Goal: Task Accomplishment & Management: Manage account settings

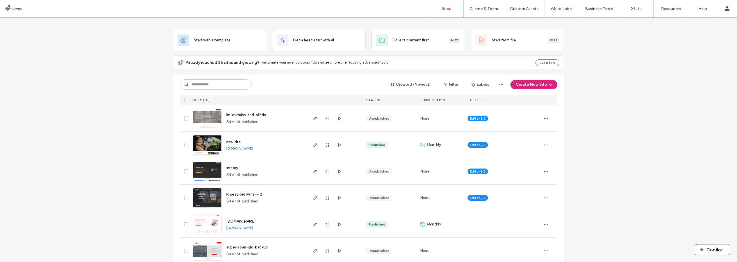
scroll to position [29, 0]
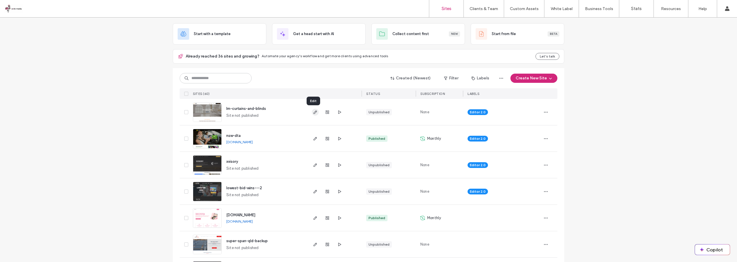
click at [312, 112] on span "button" at bounding box center [315, 112] width 7 height 7
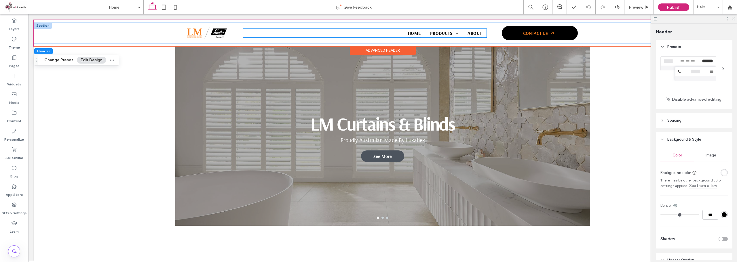
click at [467, 31] on span "About" at bounding box center [474, 33] width 14 height 9
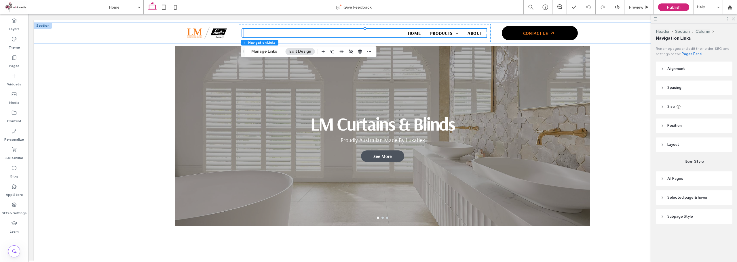
click at [291, 52] on button "Edit Design" at bounding box center [299, 51] width 29 height 7
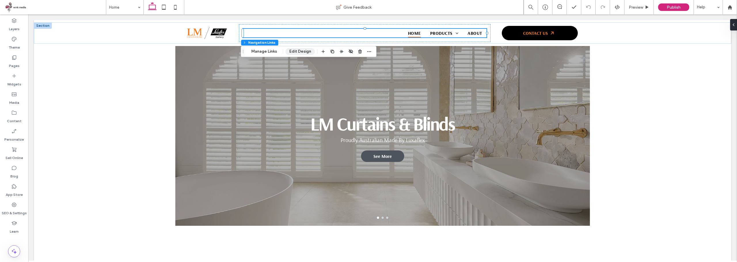
click at [299, 51] on button "Edit Design" at bounding box center [299, 51] width 29 height 7
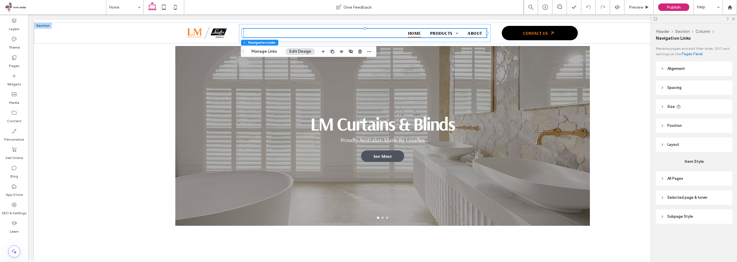
click at [684, 197] on span "Selected page & hover" at bounding box center [687, 198] width 40 height 6
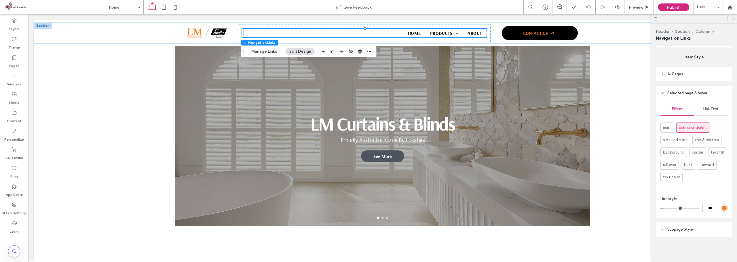
click at [688, 228] on span "Subpage Style" at bounding box center [680, 230] width 26 height 6
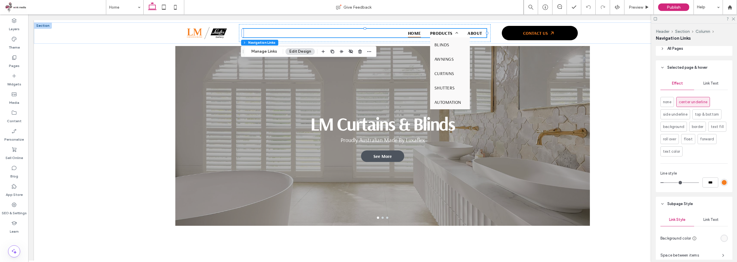
scroll to position [162, 0]
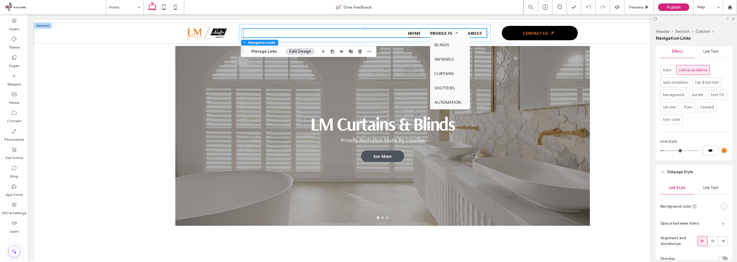
click at [709, 192] on div "Link Text" at bounding box center [711, 188] width 34 height 13
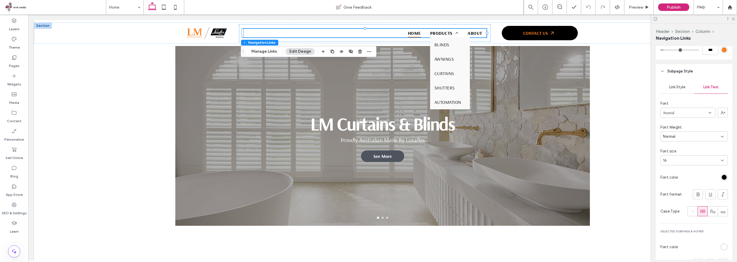
scroll to position [277, 0]
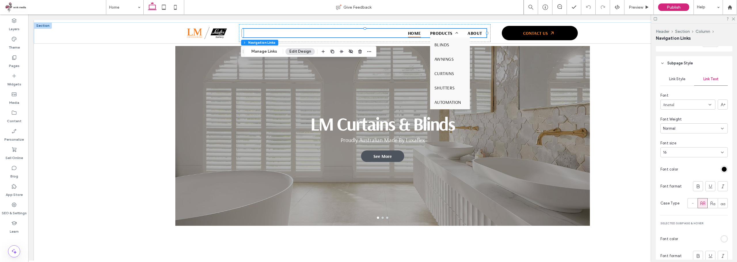
click at [679, 80] on span "Link Style" at bounding box center [677, 79] width 16 height 5
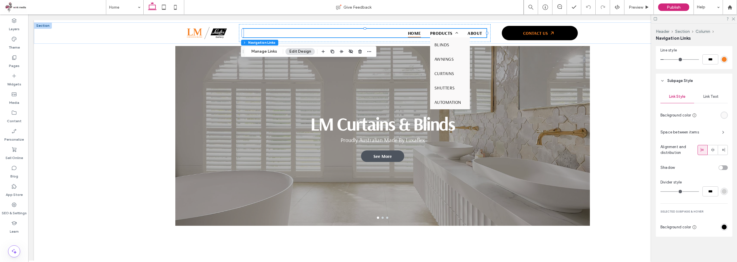
scroll to position [253, 0]
click at [721, 228] on div "rgb(0, 0, 0)" at bounding box center [723, 227] width 5 height 5
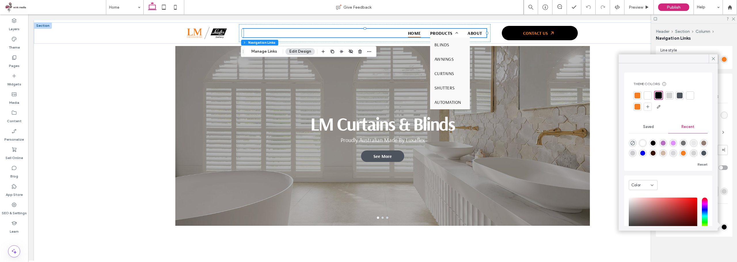
click at [635, 97] on div at bounding box center [637, 96] width 6 height 6
click at [715, 58] on icon at bounding box center [712, 58] width 5 height 5
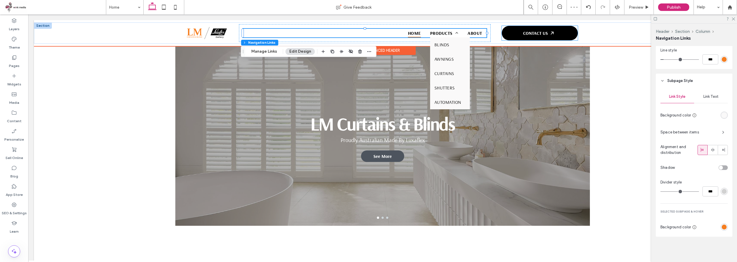
click at [561, 33] on link "CONTACT US" at bounding box center [539, 33] width 76 height 14
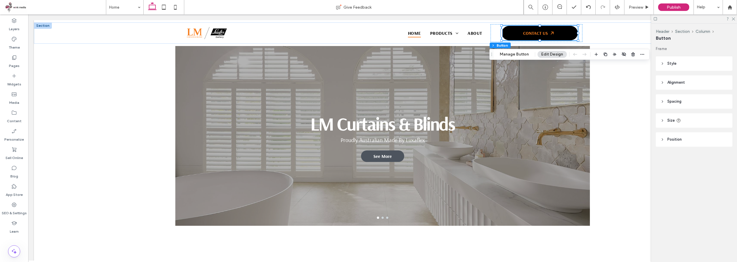
click at [545, 54] on button "Edit Design" at bounding box center [551, 54] width 29 height 7
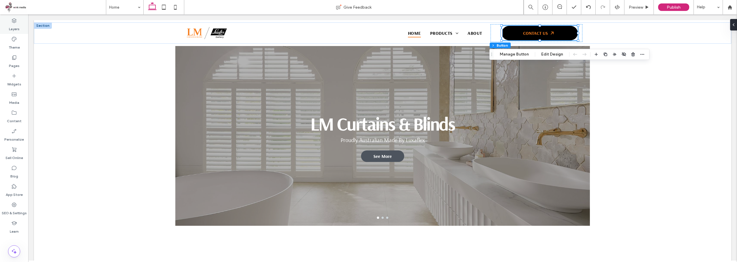
click at [16, 21] on icon at bounding box center [14, 21] width 6 height 6
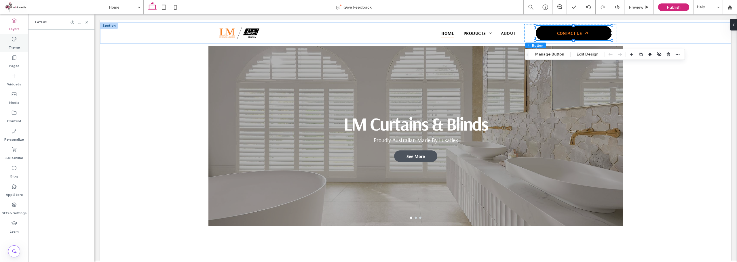
click at [13, 44] on label "Theme" at bounding box center [14, 46] width 11 height 8
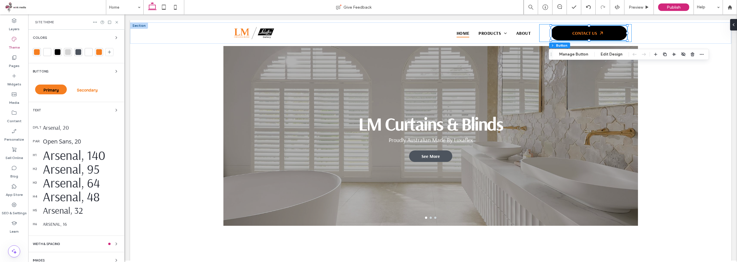
click at [57, 86] on div "Primary" at bounding box center [51, 90] width 32 height 10
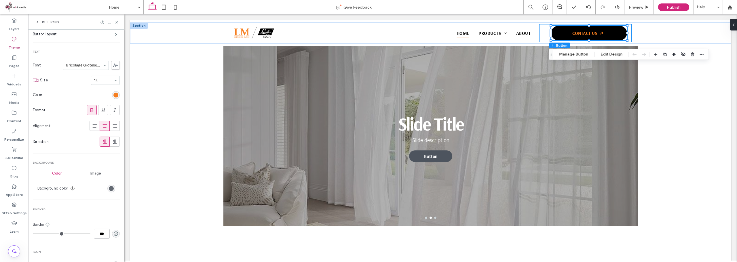
scroll to position [58, 0]
click at [105, 185] on section "Background color" at bounding box center [76, 188] width 78 height 14
click at [109, 190] on div "rgb(77, 84, 94)" at bounding box center [111, 188] width 5 height 5
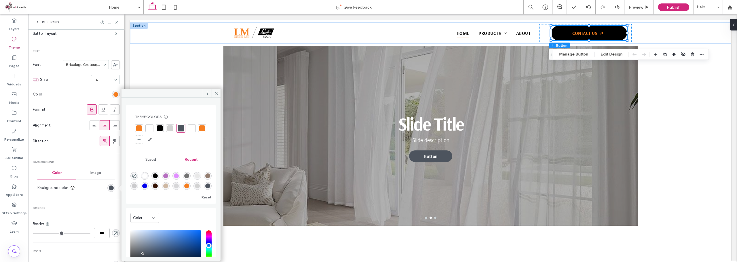
click at [137, 128] on div at bounding box center [139, 128] width 6 height 6
click at [216, 92] on icon at bounding box center [216, 93] width 4 height 4
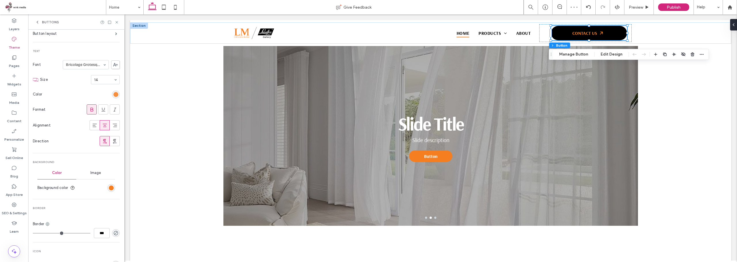
click at [113, 92] on div "rgb(245, 126, 32)" at bounding box center [115, 94] width 5 height 5
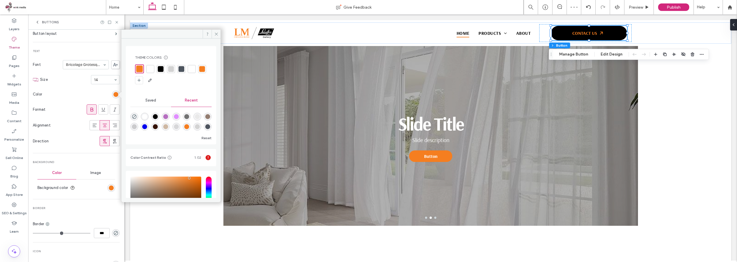
click at [147, 68] on div at bounding box center [150, 69] width 8 height 8
click at [216, 34] on icon at bounding box center [216, 34] width 4 height 4
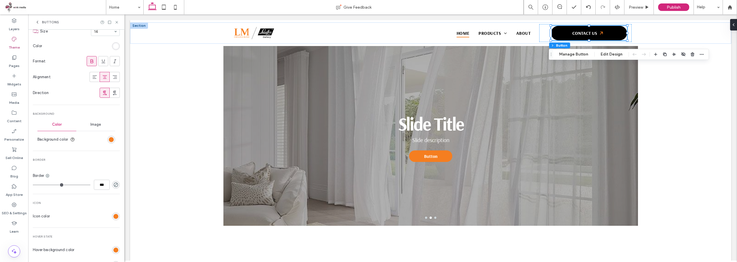
scroll to position [115, 0]
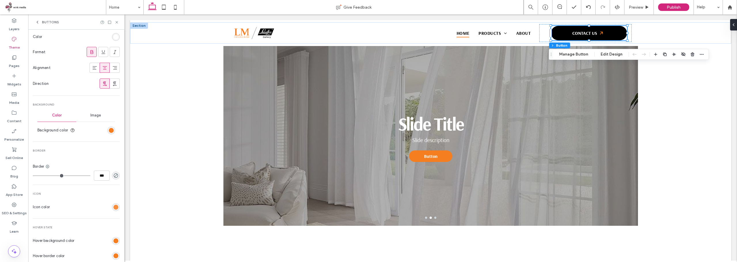
click at [114, 207] on div "rgb(245, 126, 32)" at bounding box center [115, 207] width 5 height 5
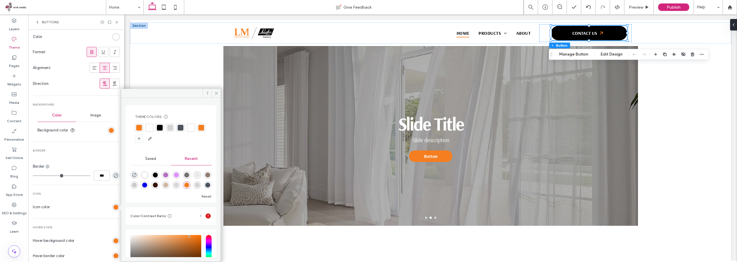
click at [189, 129] on div at bounding box center [191, 128] width 6 height 6
click at [216, 92] on icon at bounding box center [216, 93] width 4 height 4
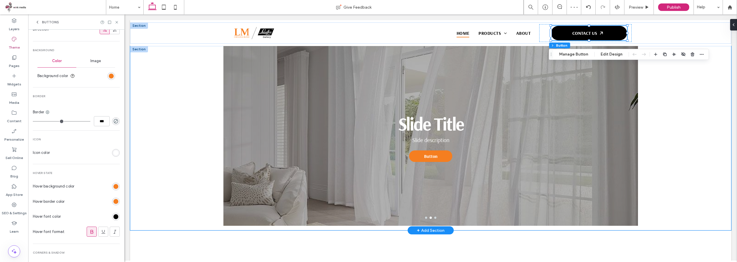
scroll to position [86, 0]
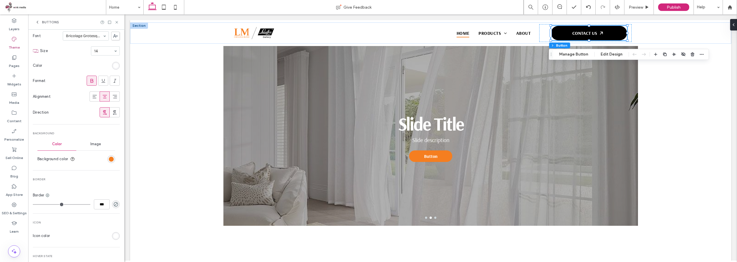
click at [116, 21] on icon at bounding box center [117, 22] width 4 height 4
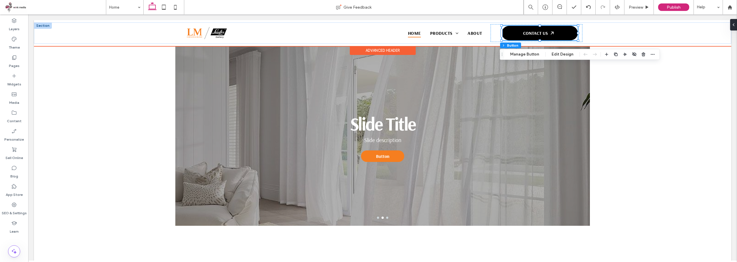
click at [567, 33] on link "CONTACT US" at bounding box center [539, 33] width 76 height 14
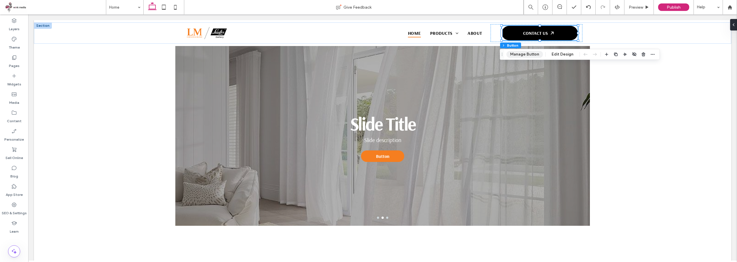
click at [527, 53] on button "Manage Button" at bounding box center [524, 54] width 37 height 7
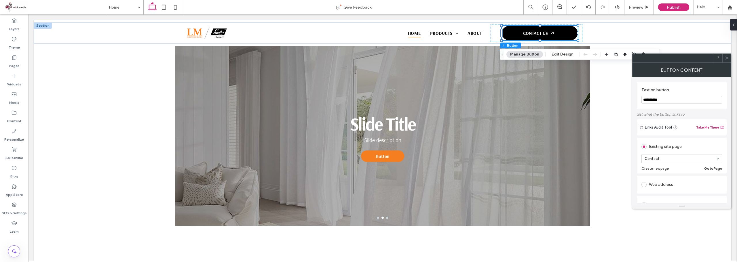
click at [724, 60] on icon at bounding box center [726, 58] width 4 height 4
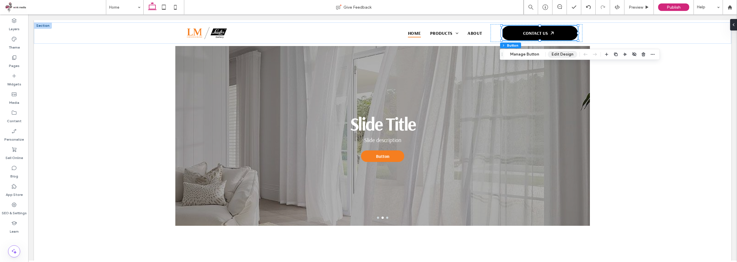
click at [570, 55] on button "Edit Design" at bounding box center [562, 54] width 29 height 7
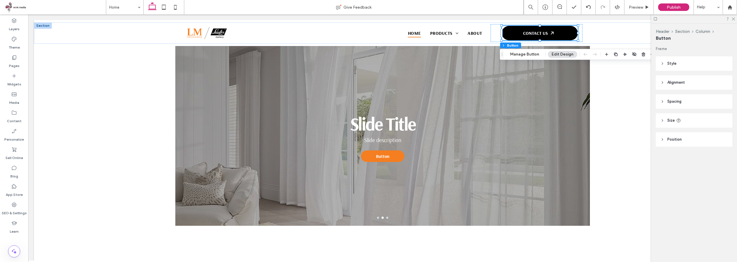
click at [732, 16] on div at bounding box center [694, 18] width 86 height 9
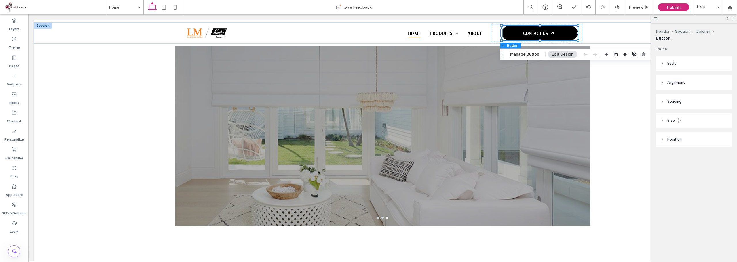
drag, startPoint x: 733, startPoint y: 18, endPoint x: 723, endPoint y: 23, distance: 11.1
click at [733, 18] on icon at bounding box center [733, 19] width 4 height 4
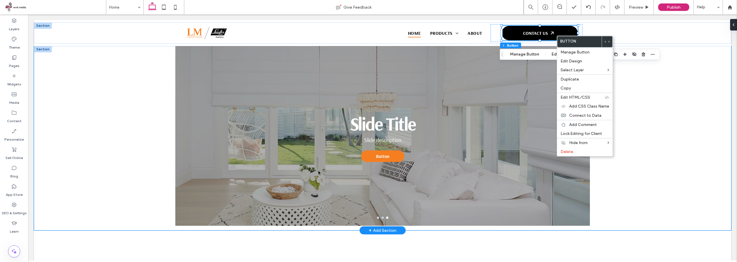
click at [672, 121] on div "LM Curtains & Blinds Proudly Australian Made By Luxaflex See More See More Slid…" at bounding box center [382, 138] width 697 height 184
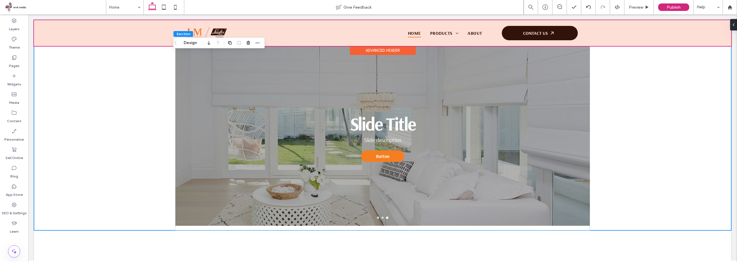
click at [560, 33] on div at bounding box center [382, 33] width 697 height 26
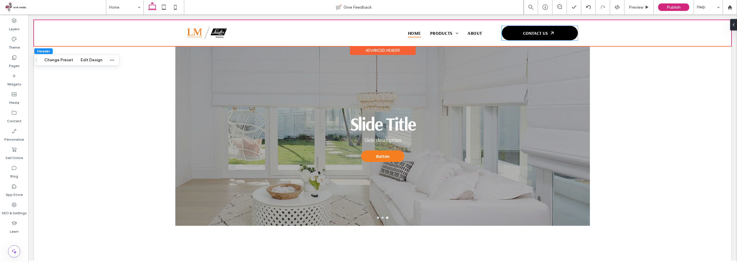
click at [560, 33] on link "CONTACT US" at bounding box center [539, 33] width 76 height 14
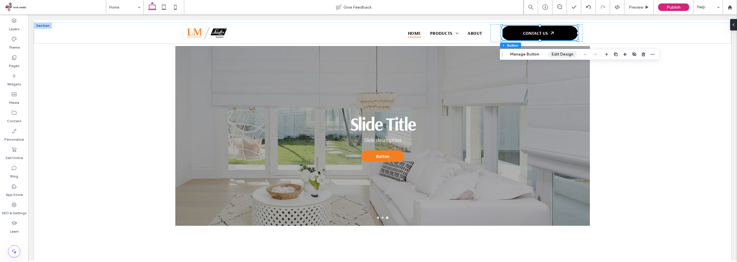
click at [556, 54] on button "Edit Design" at bounding box center [562, 54] width 29 height 7
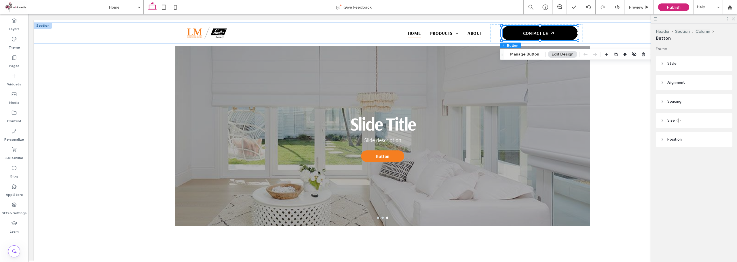
click at [675, 60] on header "Style" at bounding box center [693, 63] width 77 height 14
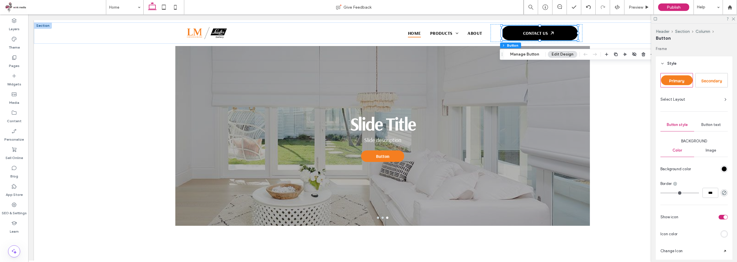
click at [677, 84] on div "Primary" at bounding box center [677, 80] width 32 height 10
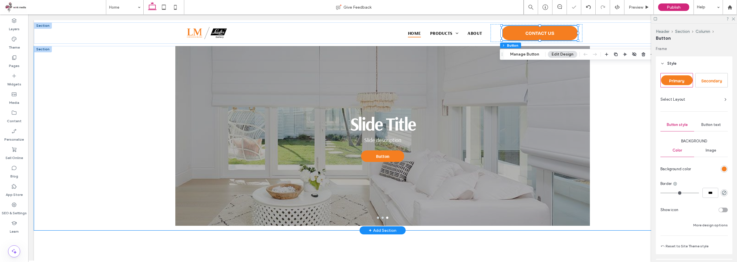
click at [641, 94] on div "LM Curtains & Blinds Proudly Australian Made By Luxaflex See More See More Slid…" at bounding box center [382, 138] width 697 height 184
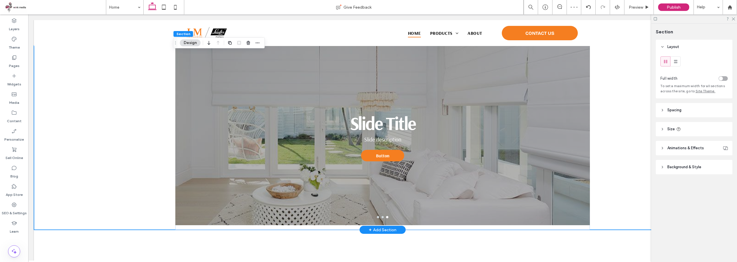
scroll to position [0, 0]
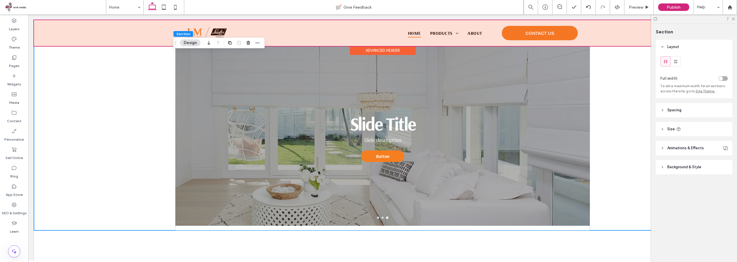
click at [559, 32] on div at bounding box center [382, 33] width 697 height 26
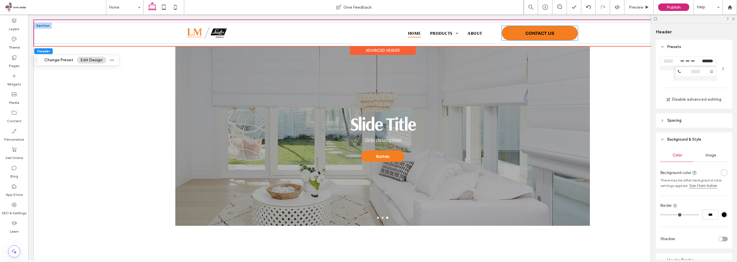
click at [559, 30] on link "CONTACT US" at bounding box center [539, 33] width 76 height 14
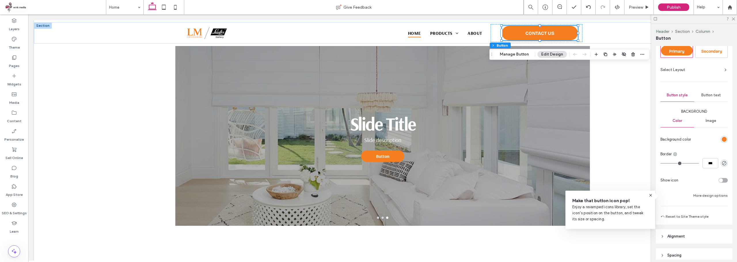
scroll to position [58, 0]
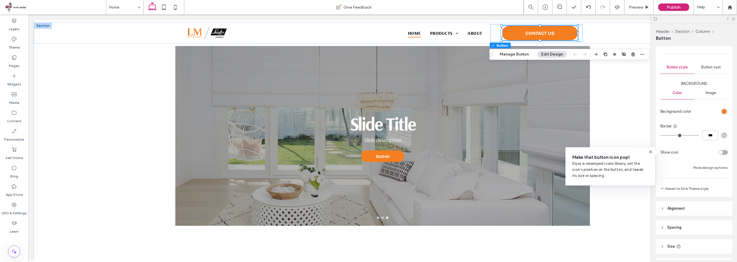
click at [719, 153] on div "toggle" at bounding box center [720, 152] width 4 height 4
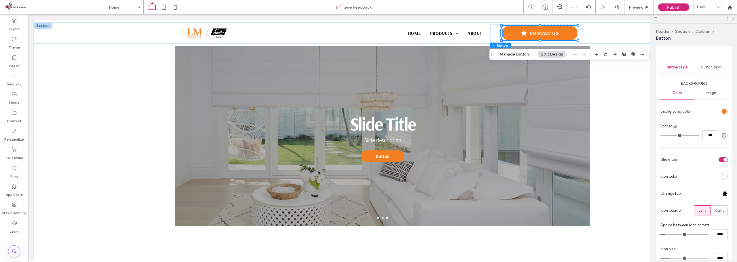
click at [722, 193] on div at bounding box center [725, 194] width 6 height 6
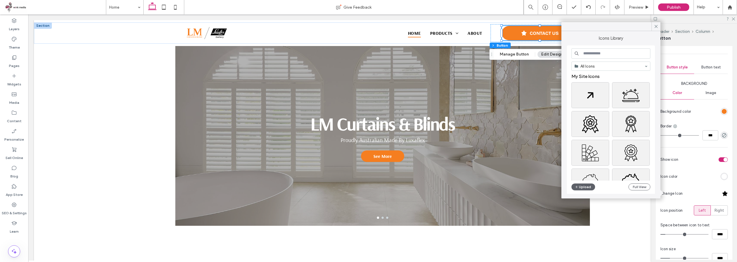
click at [607, 54] on input at bounding box center [610, 53] width 79 height 10
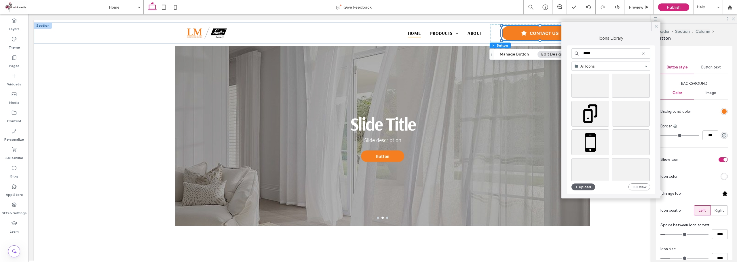
scroll to position [86, 0]
type input "*****"
click at [626, 97] on div "Select" at bounding box center [631, 95] width 38 height 26
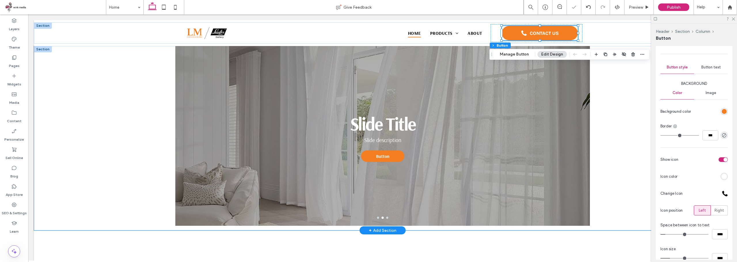
drag, startPoint x: 605, startPoint y: 111, endPoint x: 614, endPoint y: 109, distance: 8.9
click at [609, 110] on div "LM Curtains & Blinds Proudly Australian Made By Luxaflex See More See More Slid…" at bounding box center [382, 138] width 697 height 184
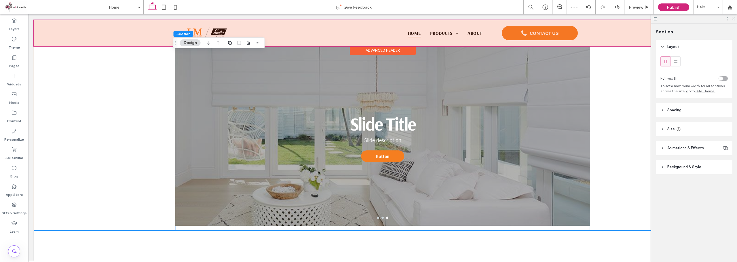
click at [557, 34] on div at bounding box center [382, 33] width 697 height 26
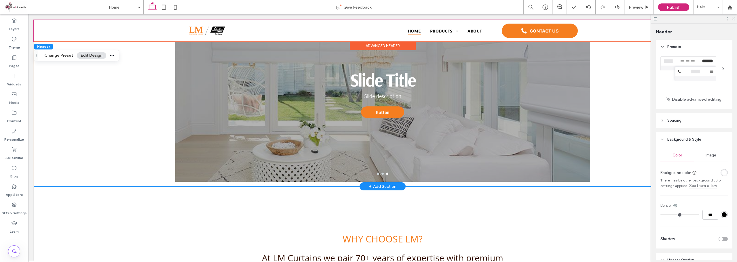
scroll to position [0, 0]
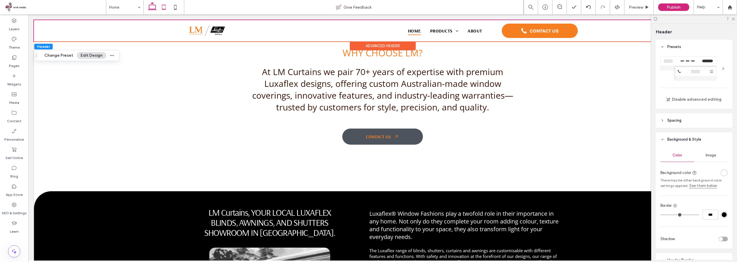
click at [161, 5] on icon at bounding box center [164, 7] width 12 height 12
type input "**"
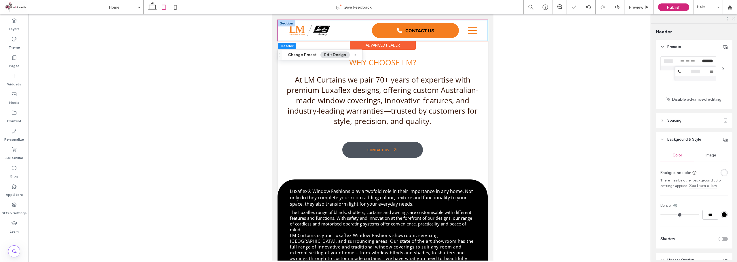
click at [446, 30] on link "CONTACT US" at bounding box center [415, 30] width 87 height 15
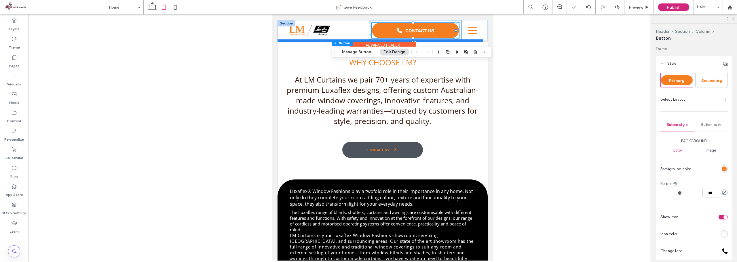
type input "**"
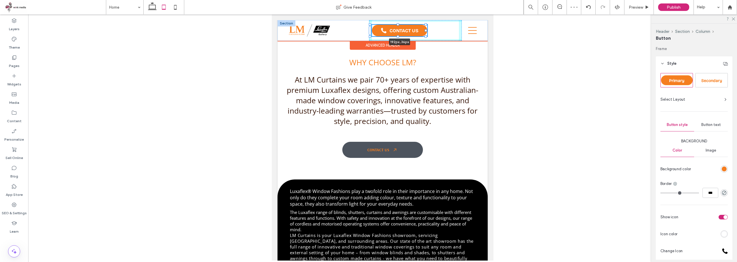
drag, startPoint x: 455, startPoint y: 38, endPoint x: 425, endPoint y: 32, distance: 30.4
click at [370, 25] on div at bounding box center [370, 25] width 0 height 0
type input "***"
type input "**"
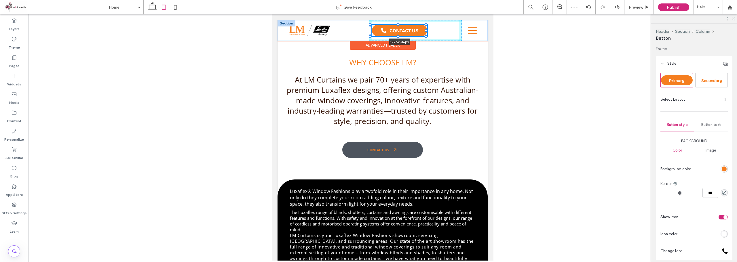
type input "**"
drag, startPoint x: 371, startPoint y: 30, endPoint x: 403, endPoint y: 31, distance: 32.8
click at [403, 31] on div at bounding box center [402, 30] width 2 height 9
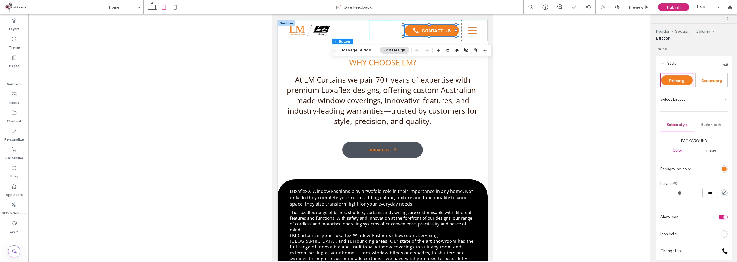
click at [549, 73] on div at bounding box center [382, 137] width 708 height 246
drag, startPoint x: 176, startPoint y: 5, endPoint x: 180, endPoint y: 6, distance: 3.9
click at [176, 5] on icon at bounding box center [175, 7] width 12 height 12
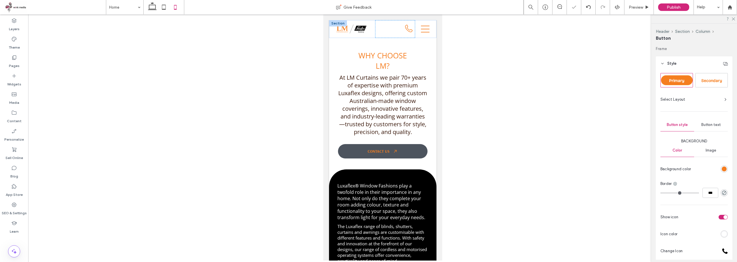
type input "***"
type input "**"
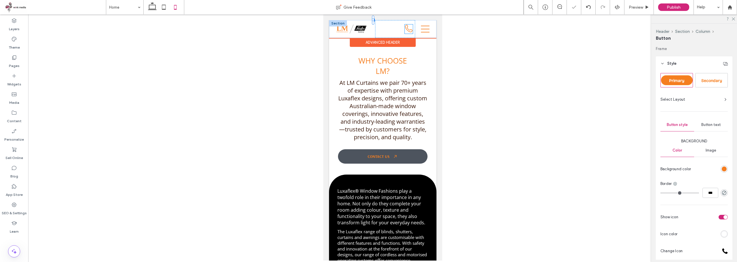
click at [405, 30] on icon at bounding box center [408, 28] width 8 height 8
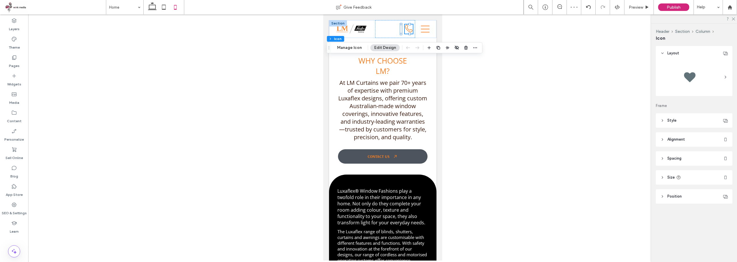
click at [487, 48] on div at bounding box center [382, 137] width 708 height 246
click at [353, 48] on button "Manage Icon" at bounding box center [349, 47] width 32 height 7
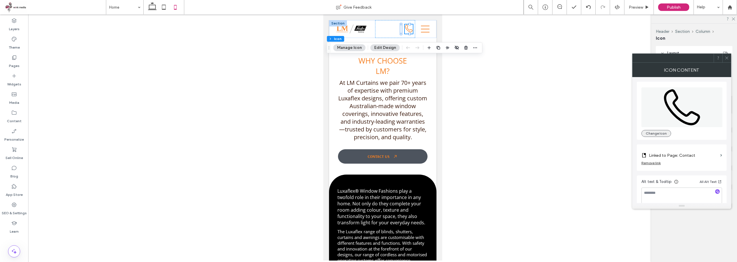
click at [653, 132] on button "Change Icon" at bounding box center [656, 133] width 30 height 7
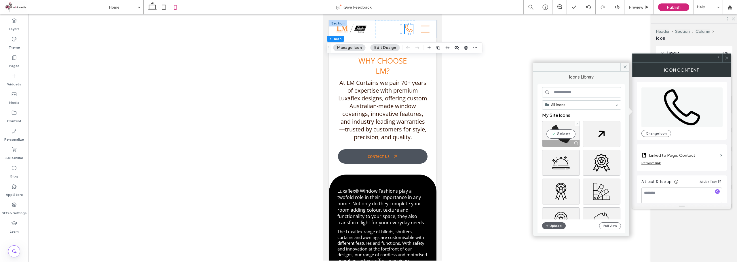
click at [560, 129] on div "Select" at bounding box center [561, 134] width 38 height 26
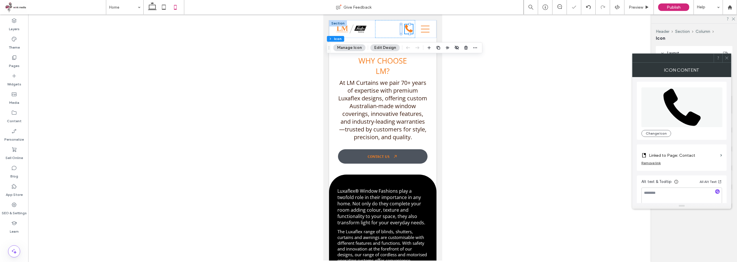
click at [527, 95] on div at bounding box center [382, 137] width 708 height 246
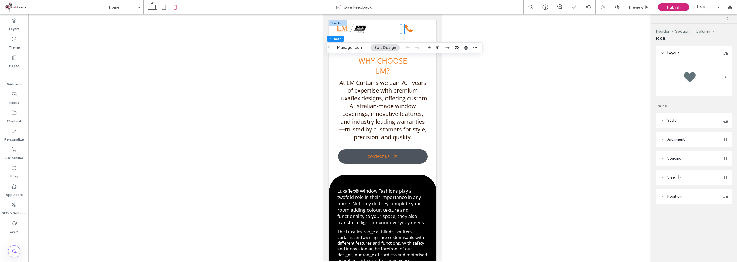
click at [506, 62] on div at bounding box center [382, 137] width 708 height 246
click at [391, 68] on p "Why choose LM?" at bounding box center [382, 66] width 62 height 21
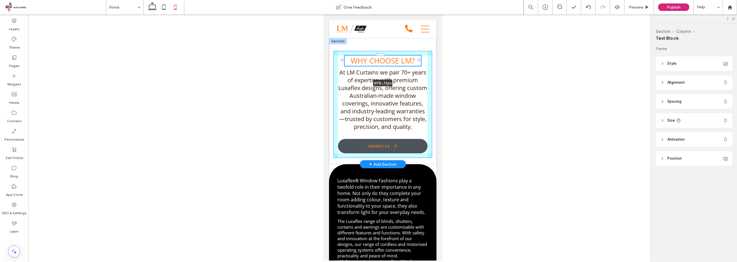
drag, startPoint x: 409, startPoint y: 65, endPoint x: 417, endPoint y: 64, distance: 8.3
click at [417, 64] on div "Why choose LM? 89% , 72px At LM Curtains we pair 70+ years of expertise with pr…" at bounding box center [382, 101] width 107 height 126
type input "**"
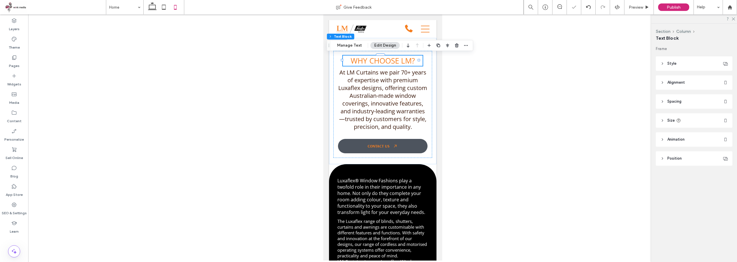
click at [499, 76] on div at bounding box center [382, 137] width 708 height 246
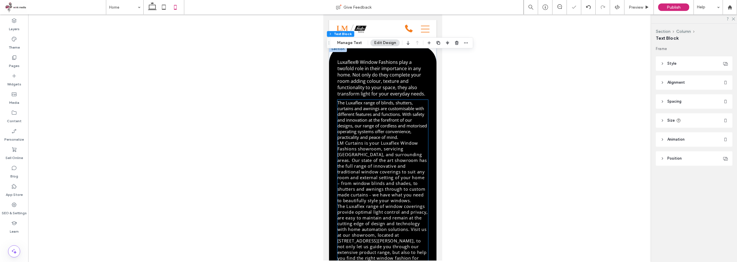
scroll to position [242, 0]
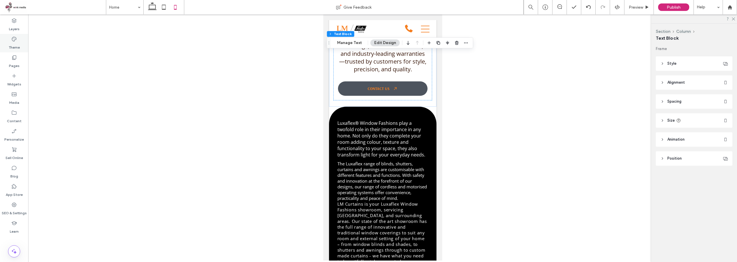
click at [10, 47] on label "Theme" at bounding box center [14, 46] width 11 height 8
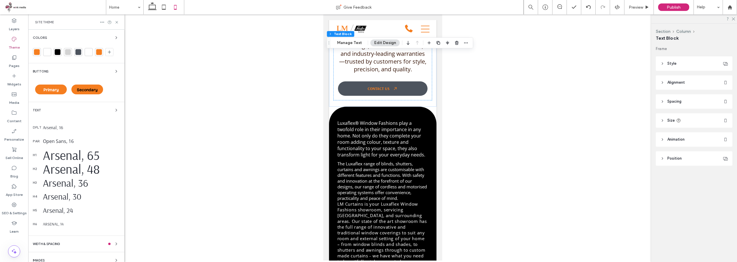
click at [94, 89] on span "Secondary" at bounding box center [87, 89] width 21 height 5
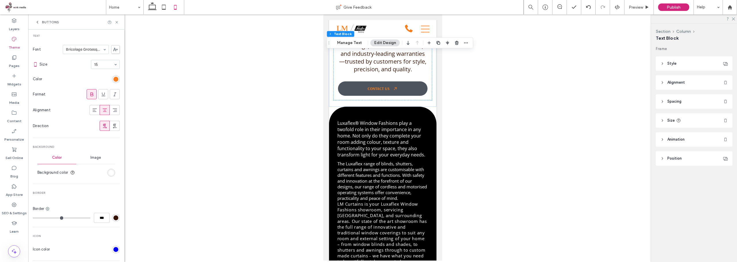
scroll to position [86, 0]
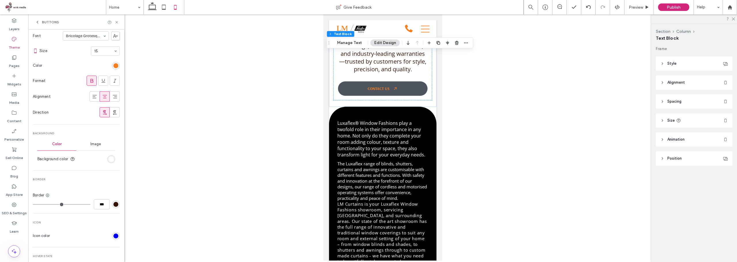
click at [113, 204] on div "rgb(52, 18, 4)" at bounding box center [115, 204] width 5 height 5
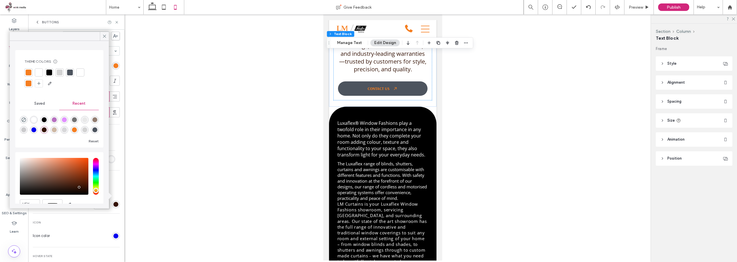
click at [31, 72] on div at bounding box center [29, 73] width 6 height 6
click at [106, 34] on icon at bounding box center [104, 36] width 5 height 5
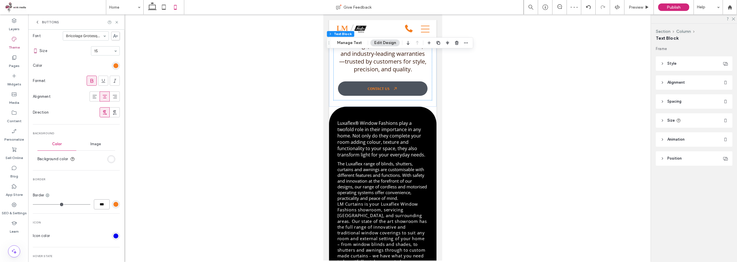
drag, startPoint x: 97, startPoint y: 204, endPoint x: 82, endPoint y: 193, distance: 18.6
click at [90, 204] on div "***" at bounding box center [76, 204] width 87 height 10
type input "****"
type input "*"
drag, startPoint x: 92, startPoint y: 205, endPoint x: 56, endPoint y: 220, distance: 39.2
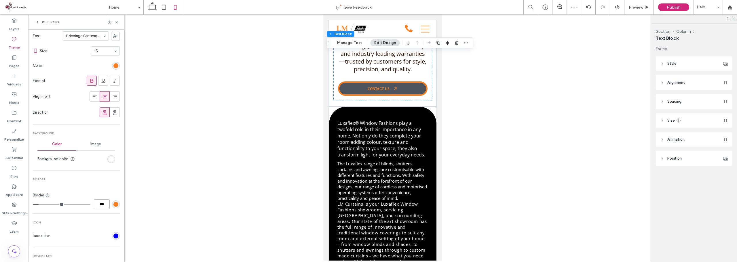
click at [82, 206] on div "***" at bounding box center [76, 204] width 87 height 10
type input "***"
type input "*"
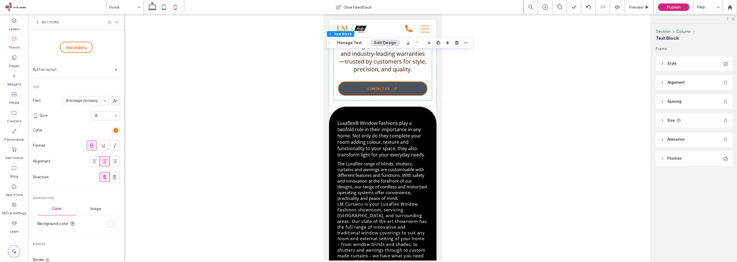
scroll to position [0, 0]
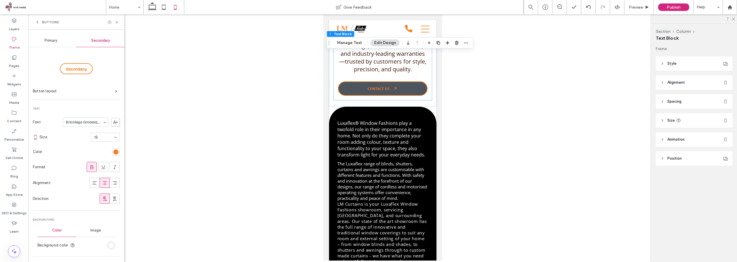
click at [46, 40] on span "Primary" at bounding box center [51, 40] width 13 height 5
click at [114, 23] on div at bounding box center [113, 22] width 12 height 4
click at [117, 20] on icon at bounding box center [117, 22] width 4 height 4
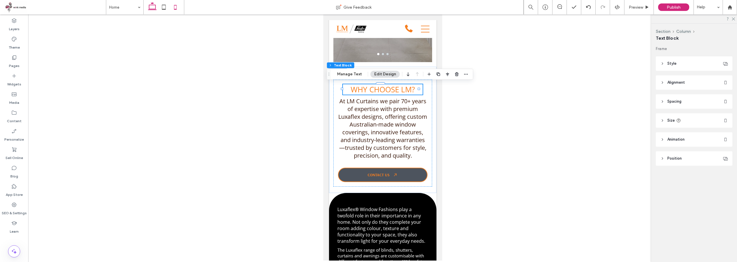
click at [152, 8] on icon at bounding box center [152, 7] width 12 height 12
type input "**"
type input "****"
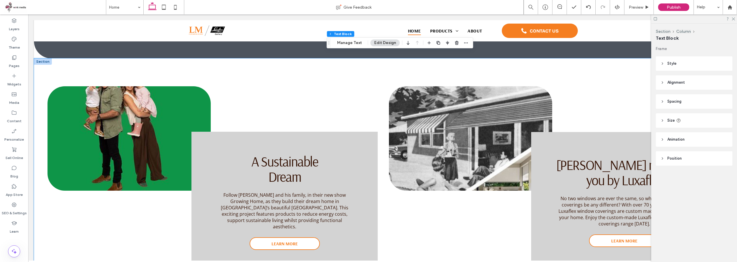
scroll to position [891, 0]
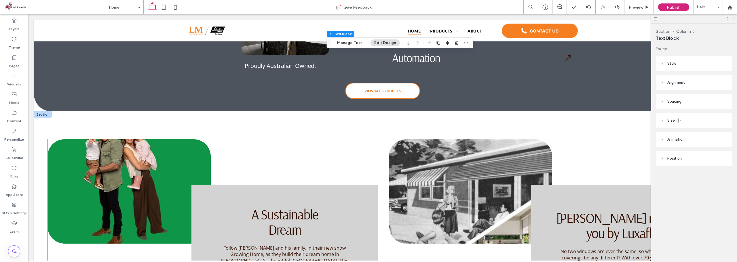
click at [119, 163] on img at bounding box center [128, 191] width 163 height 104
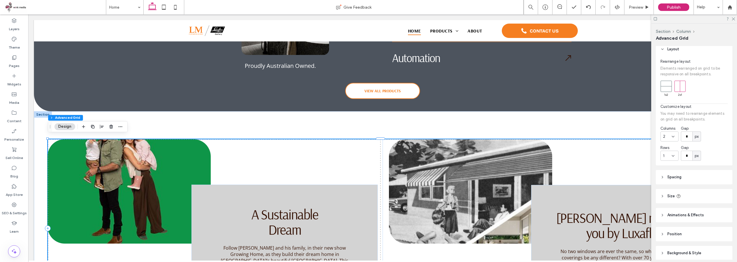
scroll to position [47, 0]
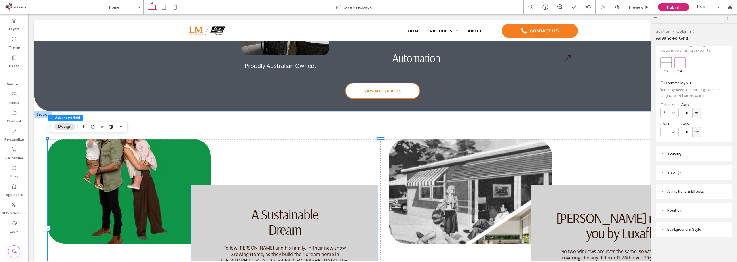
click at [731, 18] on icon at bounding box center [733, 19] width 4 height 4
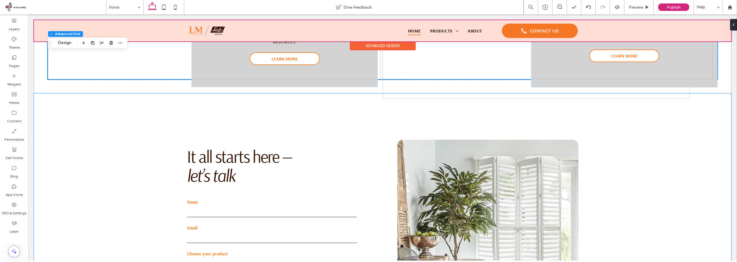
scroll to position [1043, 0]
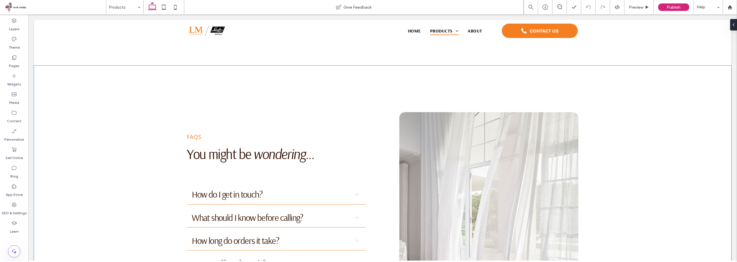
scroll to position [595, 0]
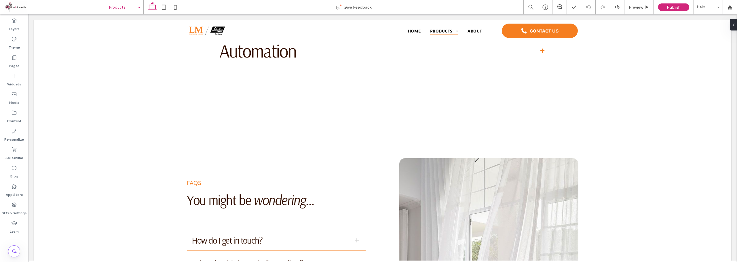
click at [122, 3] on input at bounding box center [123, 7] width 28 height 14
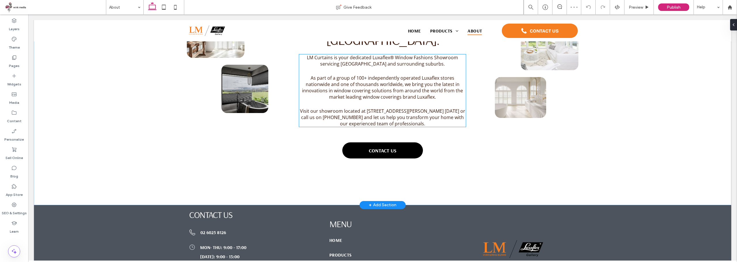
scroll to position [259, 0]
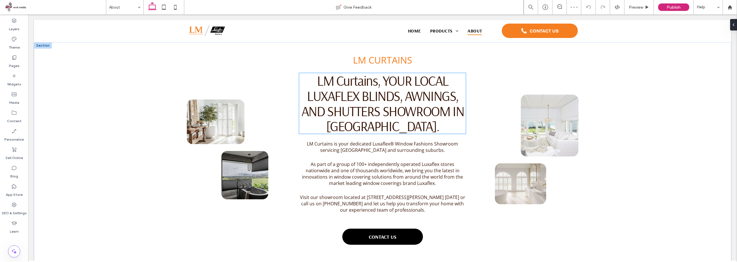
click at [388, 107] on span "LM Curtains, YOUR LOCAL LUXAFLEX BLINDS, AWNINGS, AND SHUTTERS SHOWROOM IN Lavi…" at bounding box center [382, 103] width 162 height 63
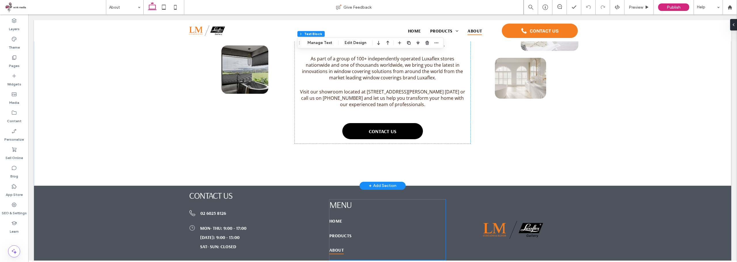
scroll to position [314, 0]
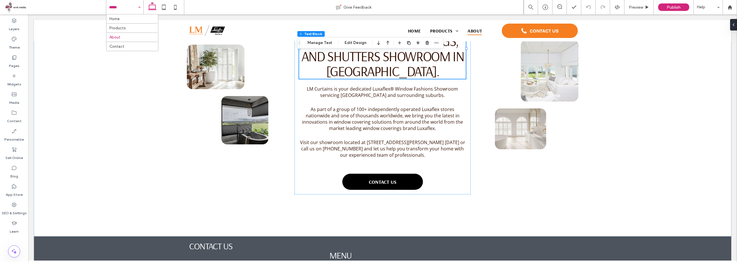
click at [127, 9] on input at bounding box center [123, 7] width 28 height 14
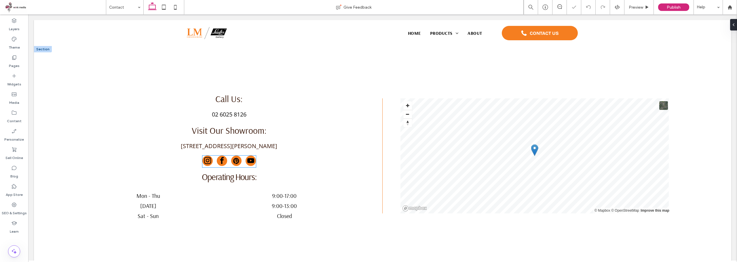
click at [241, 157] on div at bounding box center [229, 162] width 54 height 12
click at [223, 143] on button "Manage Icons" at bounding box center [225, 145] width 34 height 7
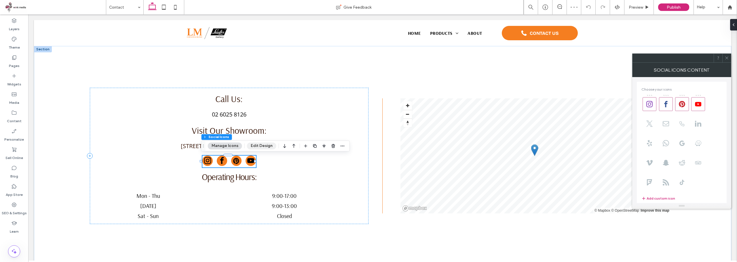
click at [258, 146] on button "Edit Design" at bounding box center [261, 145] width 29 height 7
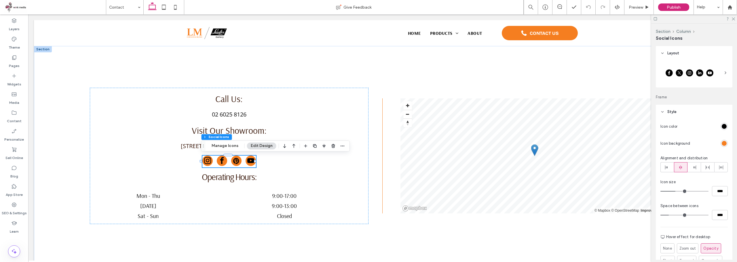
click at [721, 127] on div "rgb(0, 0, 0)" at bounding box center [723, 126] width 5 height 5
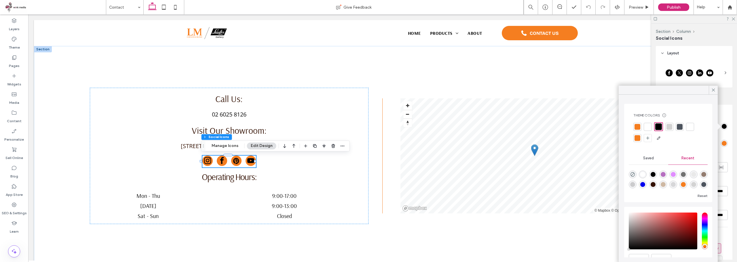
click at [650, 129] on div at bounding box center [647, 127] width 6 height 6
click at [711, 89] on icon at bounding box center [712, 89] width 5 height 5
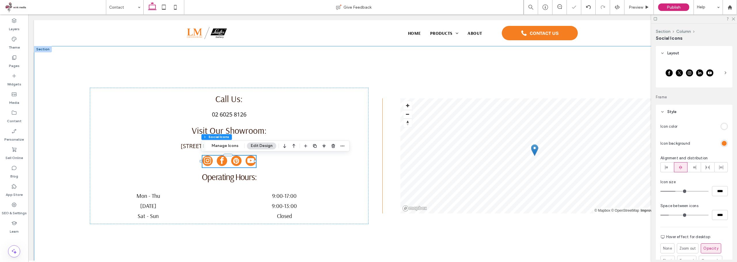
click at [364, 67] on div "Call Us: 02 6025 8126 Visit Our Showroom: 36 Conrad Place Lavington, NSW, 2641 …" at bounding box center [382, 156] width 697 height 220
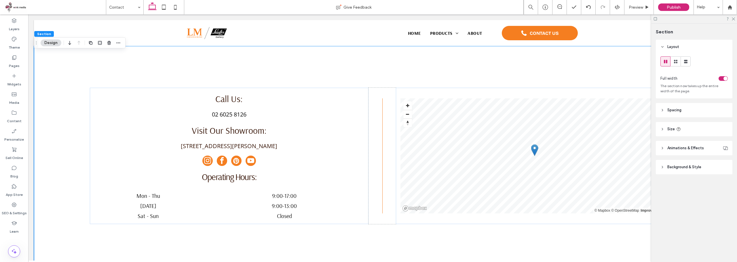
drag, startPoint x: 174, startPoint y: 5, endPoint x: 205, endPoint y: 26, distance: 37.3
click at [174, 5] on icon at bounding box center [175, 7] width 12 height 12
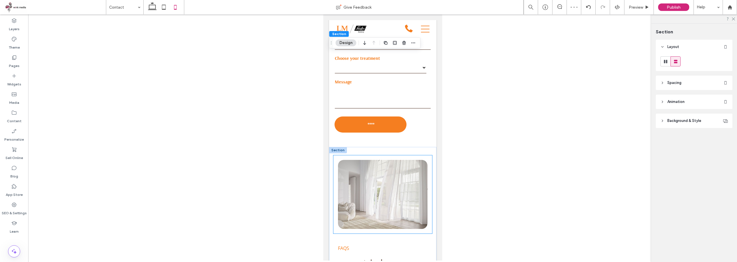
scroll to position [489, 0]
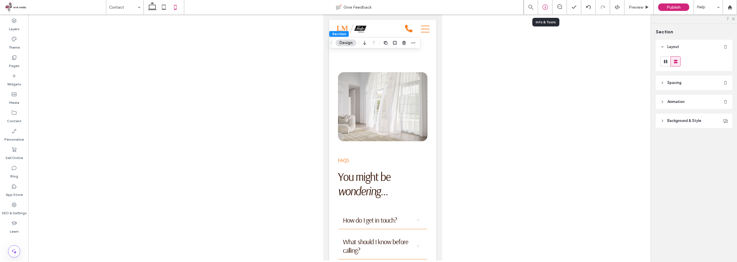
click at [542, 9] on icon at bounding box center [545, 7] width 6 height 6
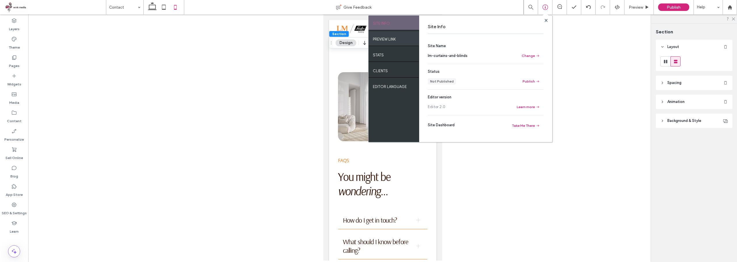
click at [386, 40] on label "PREVIEW LINK" at bounding box center [384, 37] width 23 height 7
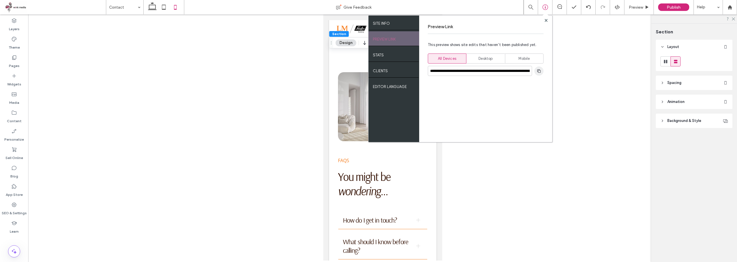
click at [536, 71] on icon "button" at bounding box center [538, 71] width 5 height 5
click at [545, 20] on use at bounding box center [545, 20] width 3 height 3
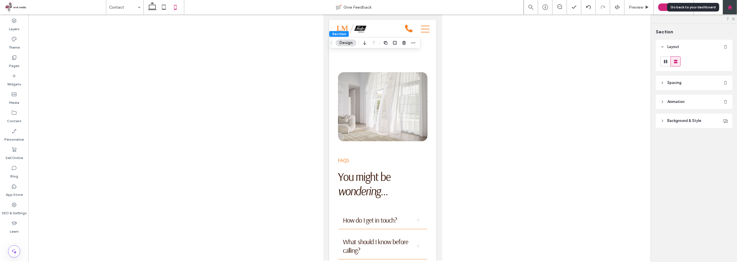
drag, startPoint x: 735, startPoint y: 11, endPoint x: 729, endPoint y: 10, distance: 5.3
click at [735, 11] on div at bounding box center [729, 7] width 14 height 14
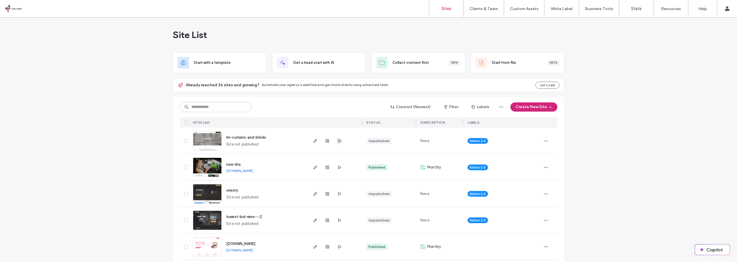
click at [340, 142] on span "button" at bounding box center [339, 141] width 7 height 7
